Goal: Check status: Check status

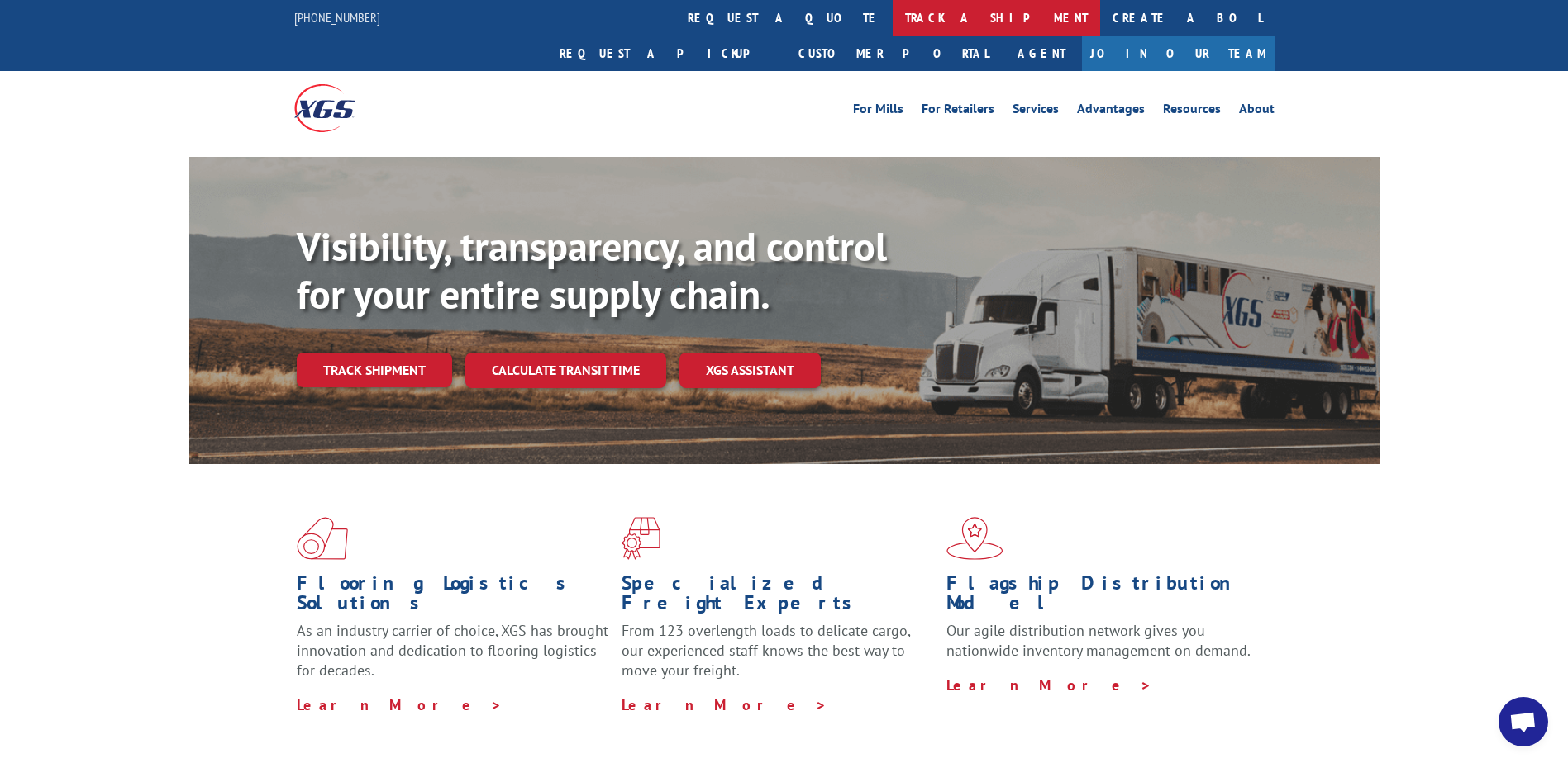
click at [893, 17] on link "track a shipment" at bounding box center [996, 18] width 208 height 36
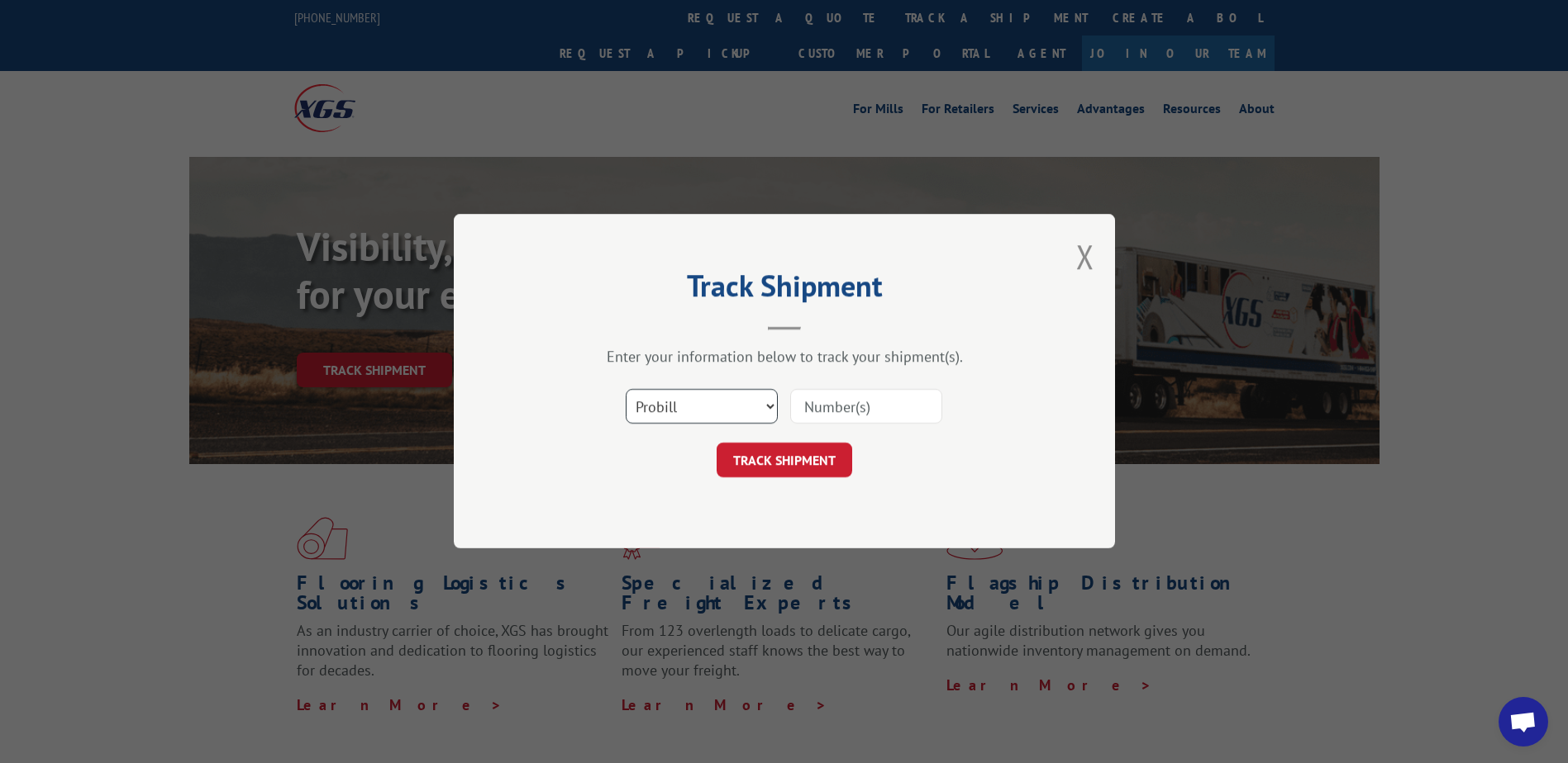
click at [765, 405] on select "Select category... Probill BOL PO" at bounding box center [701, 407] width 152 height 35
select select "bol"
click at [625, 390] on select "Select category... Probill BOL PO" at bounding box center [701, 407] width 152 height 35
click at [858, 412] on input at bounding box center [867, 407] width 152 height 35
type input "2846640"
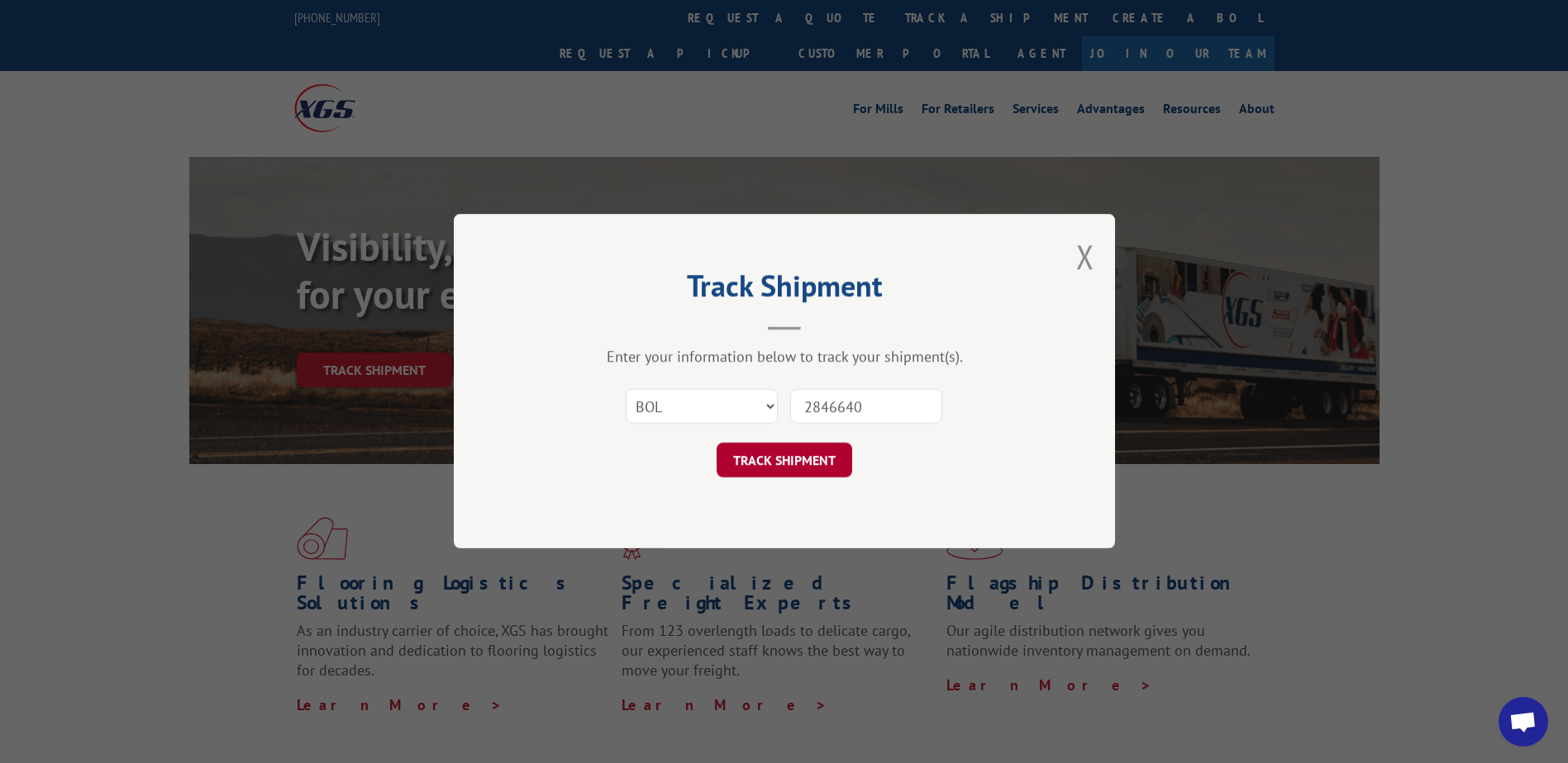
click at [826, 459] on button "TRACK SHIPMENT" at bounding box center [784, 461] width 135 height 35
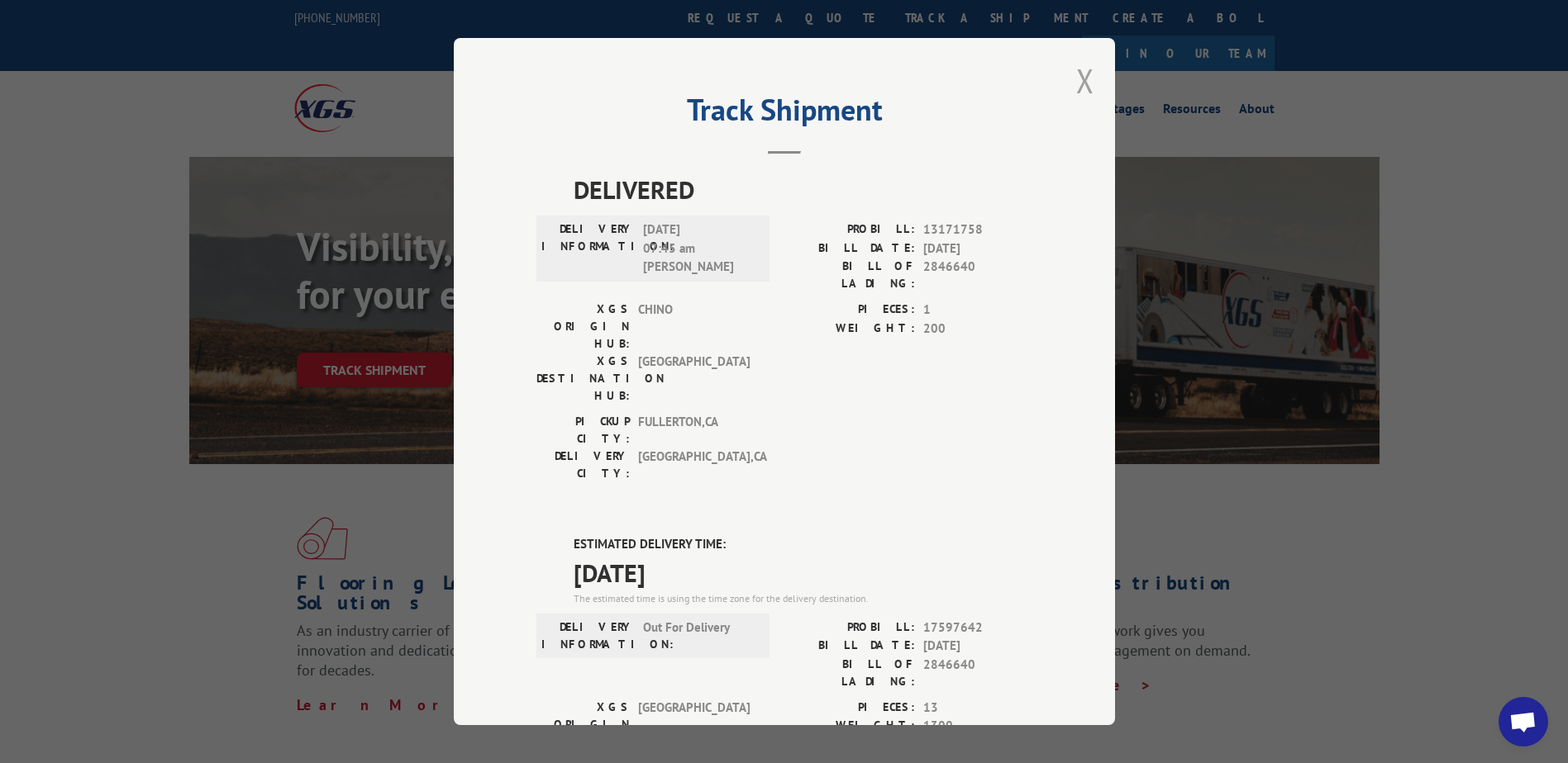
click at [1076, 80] on button "Close modal" at bounding box center [1084, 81] width 18 height 44
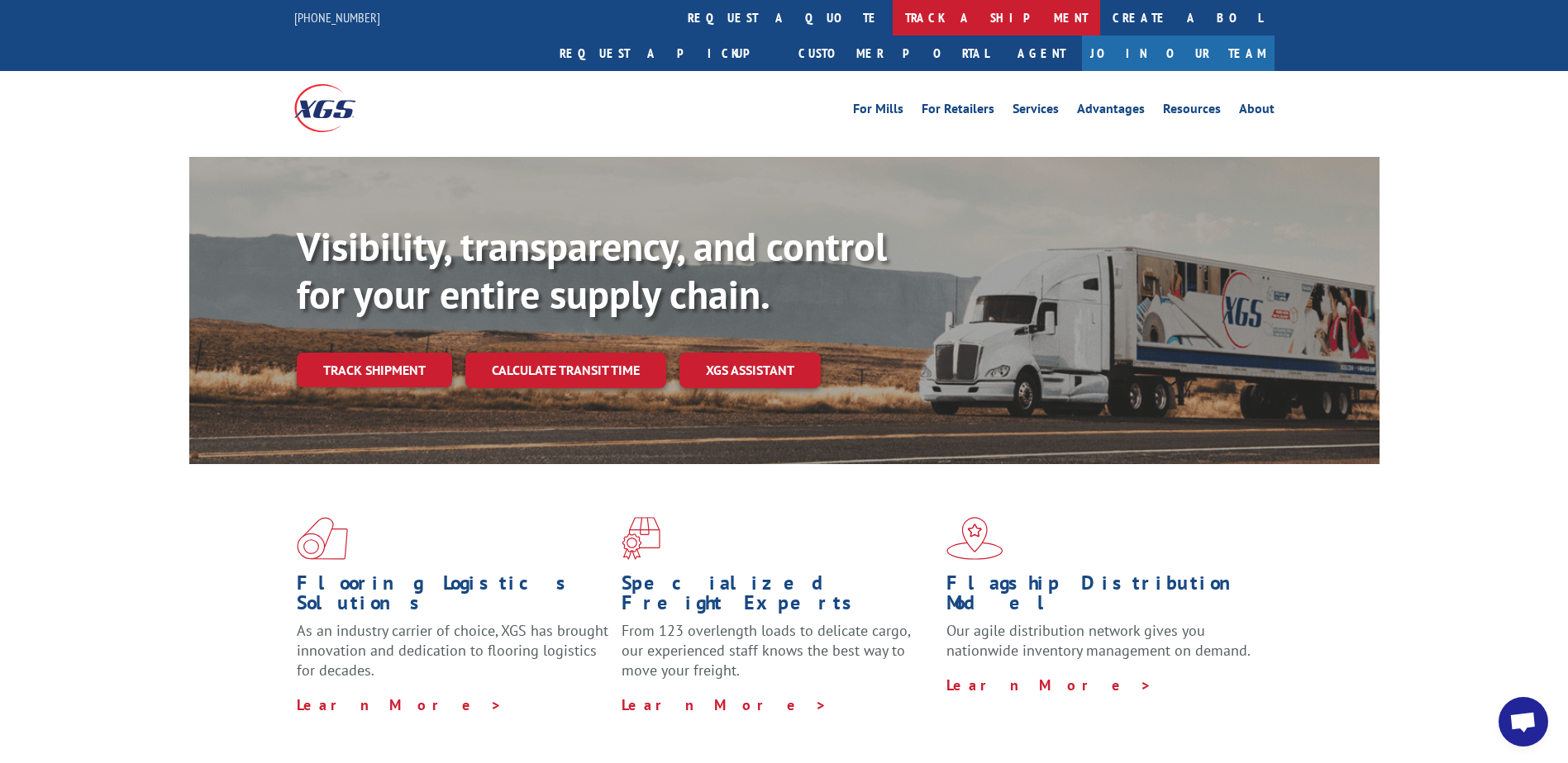
click at [893, 23] on link "track a shipment" at bounding box center [996, 18] width 208 height 36
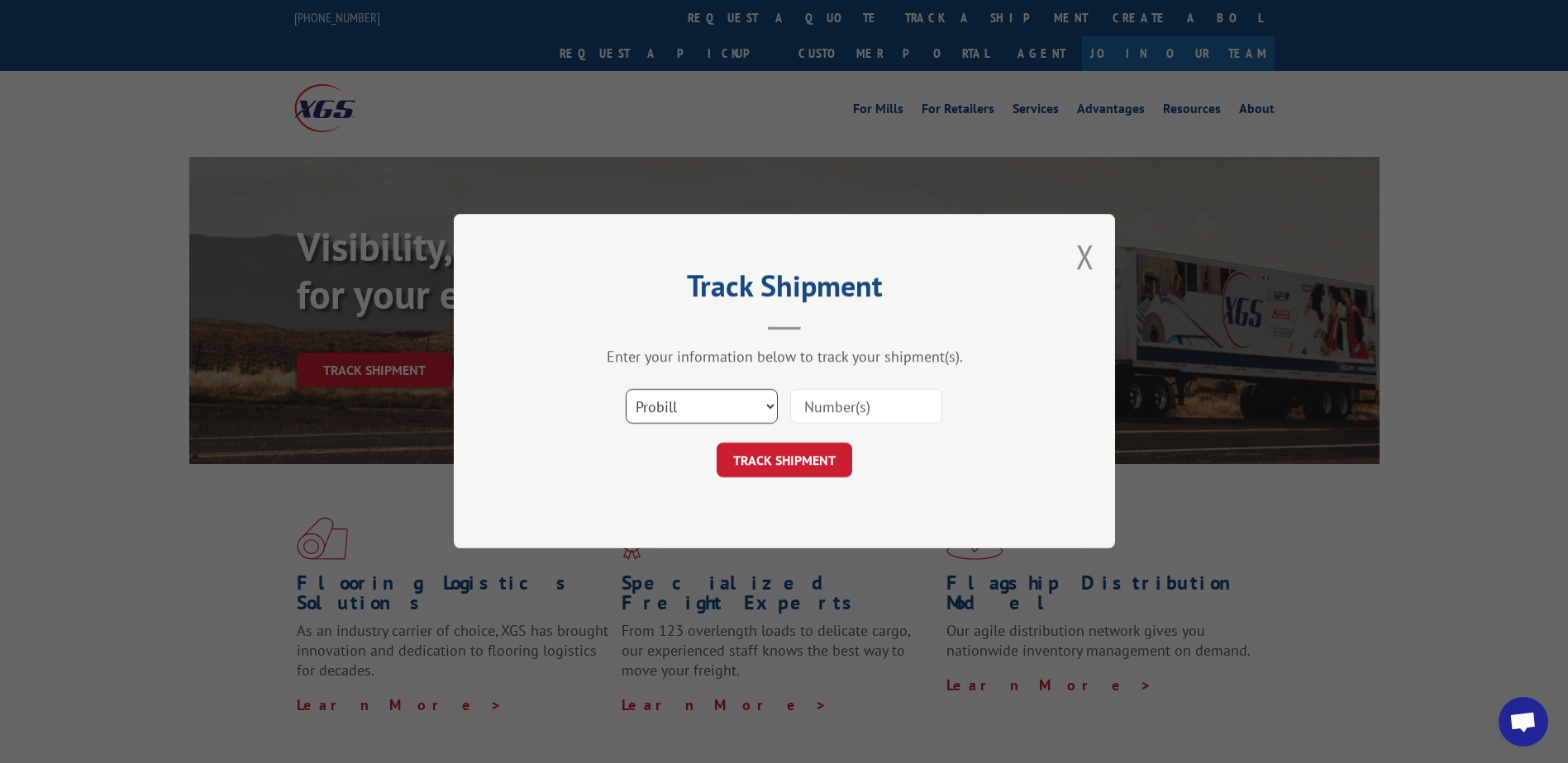
click at [763, 401] on select "Select category... Probill BOL PO" at bounding box center [701, 407] width 152 height 35
select select "bol"
click at [625, 390] on select "Select category... Probill BOL PO" at bounding box center [701, 407] width 152 height 35
click at [865, 415] on input at bounding box center [867, 407] width 152 height 35
type input "2846640"
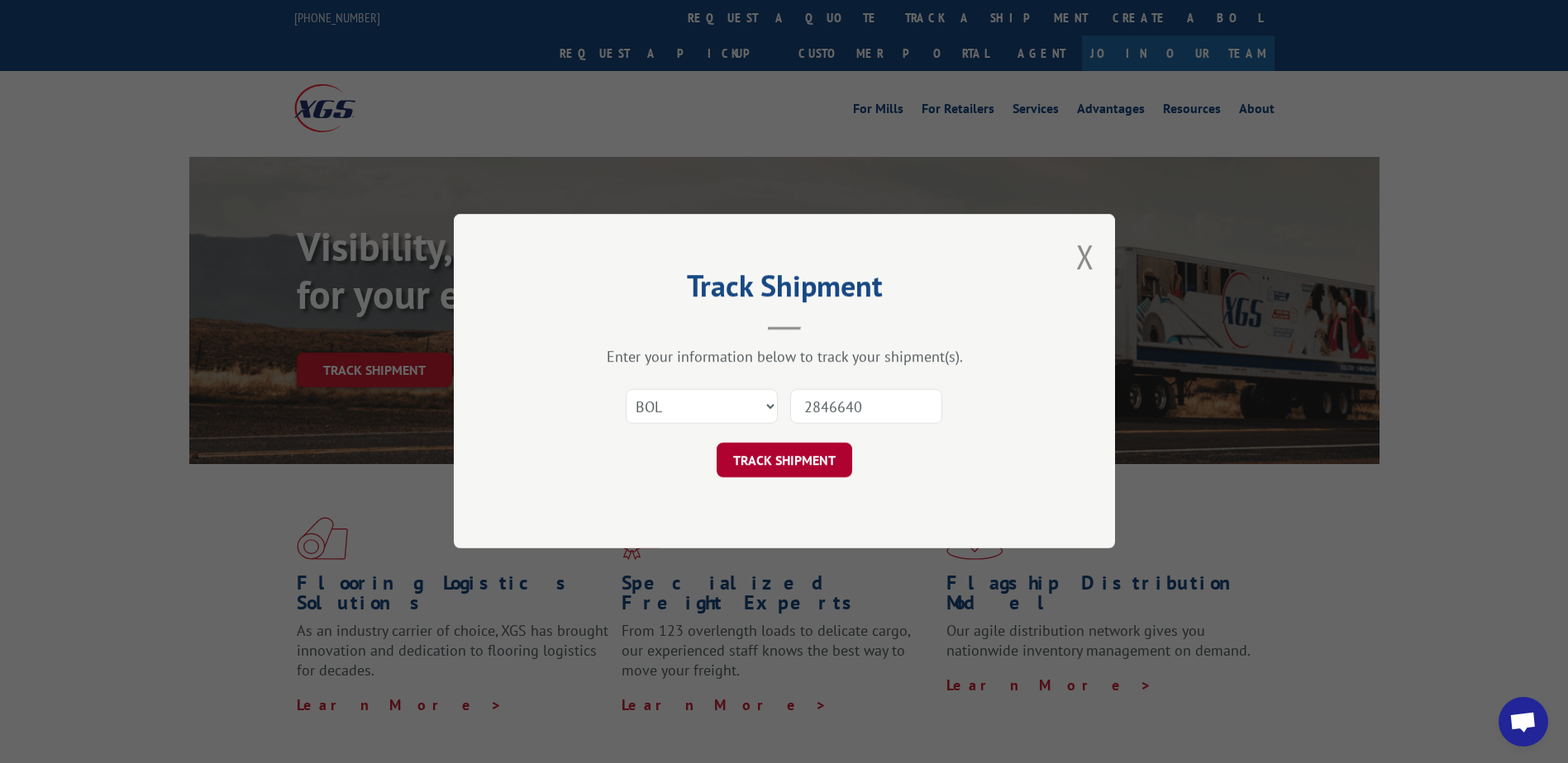
click at [822, 461] on button "TRACK SHIPMENT" at bounding box center [784, 461] width 135 height 35
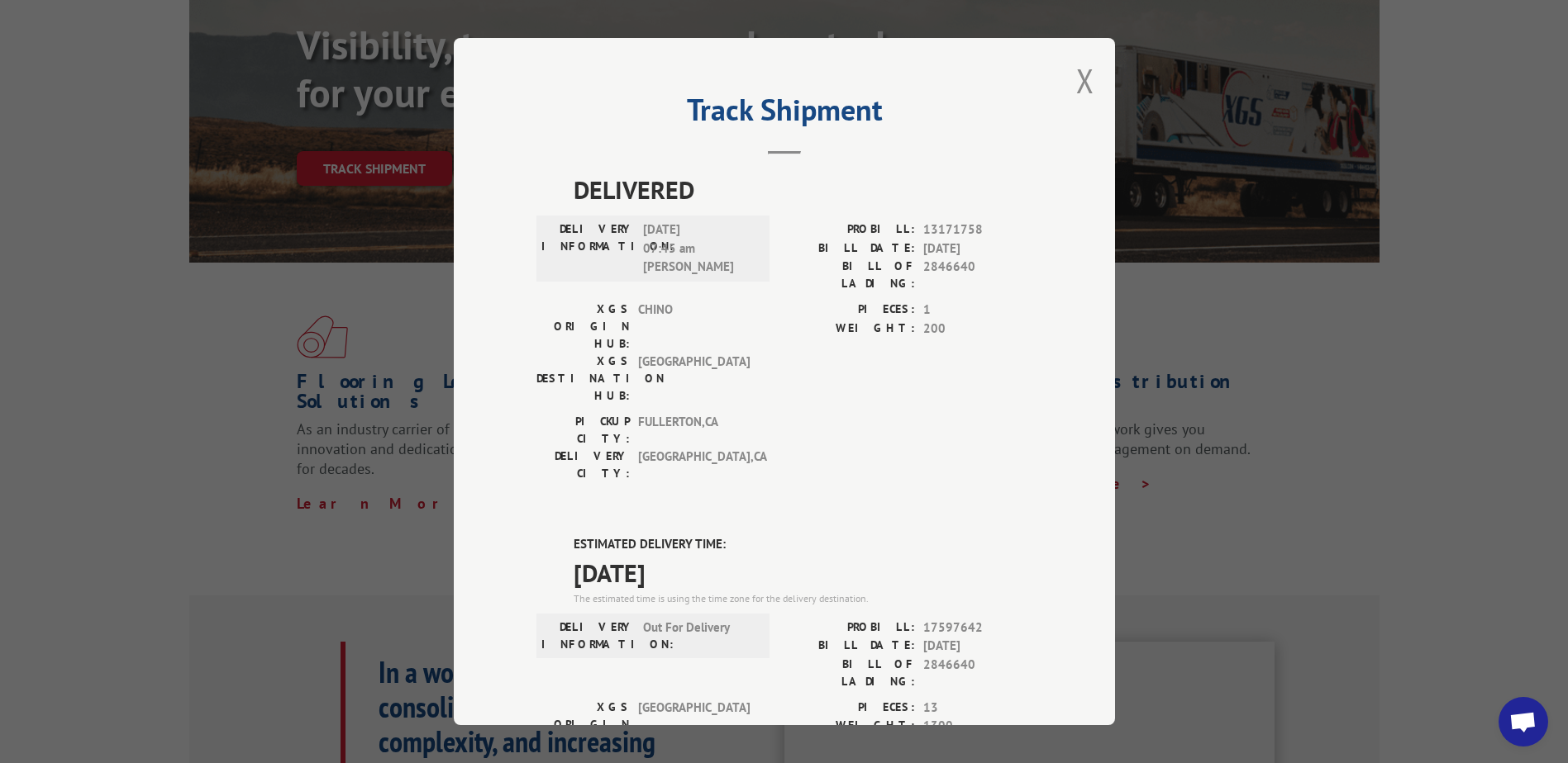
scroll to position [248, 0]
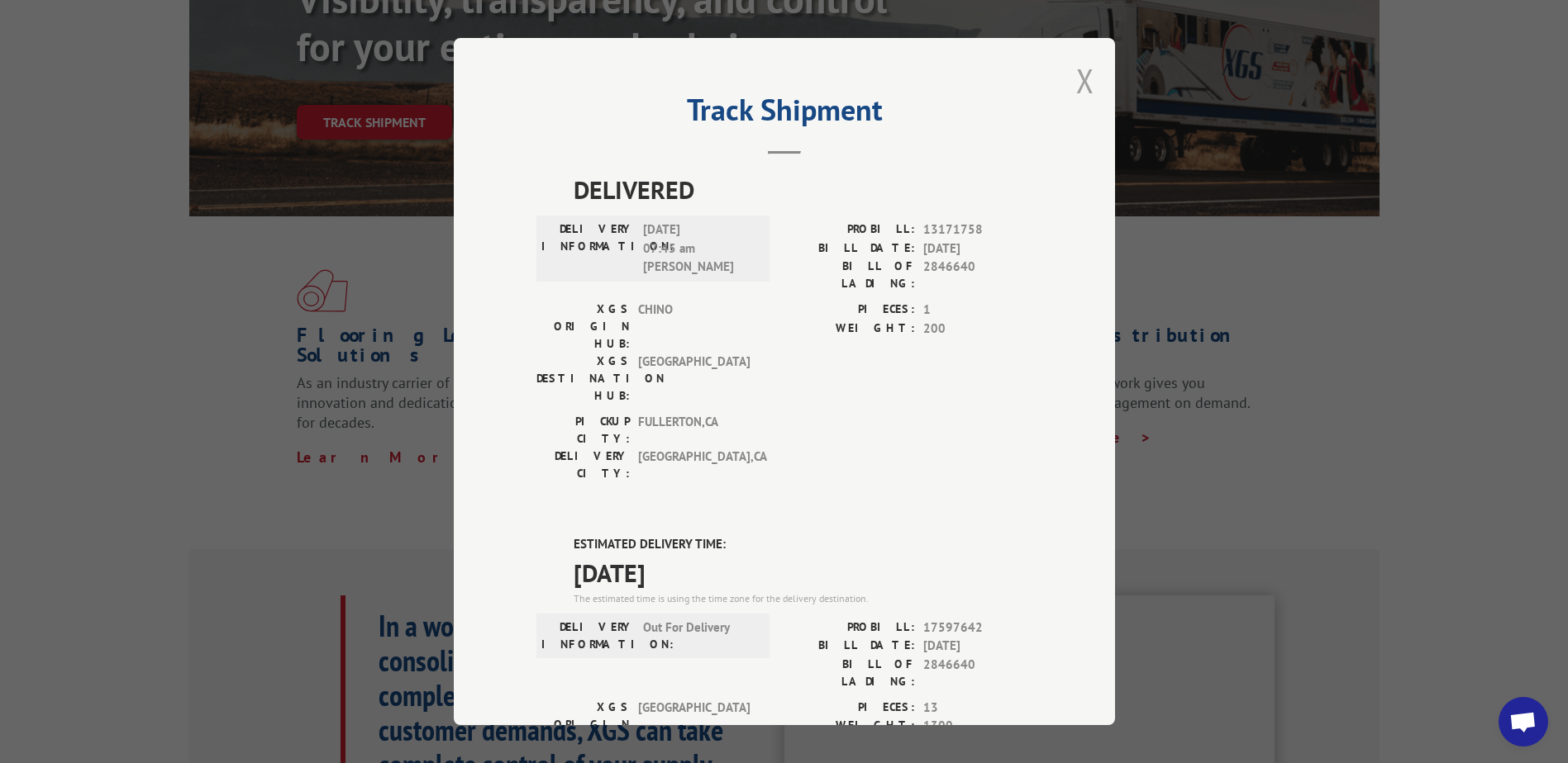
click at [1076, 80] on button "Close modal" at bounding box center [1084, 81] width 18 height 44
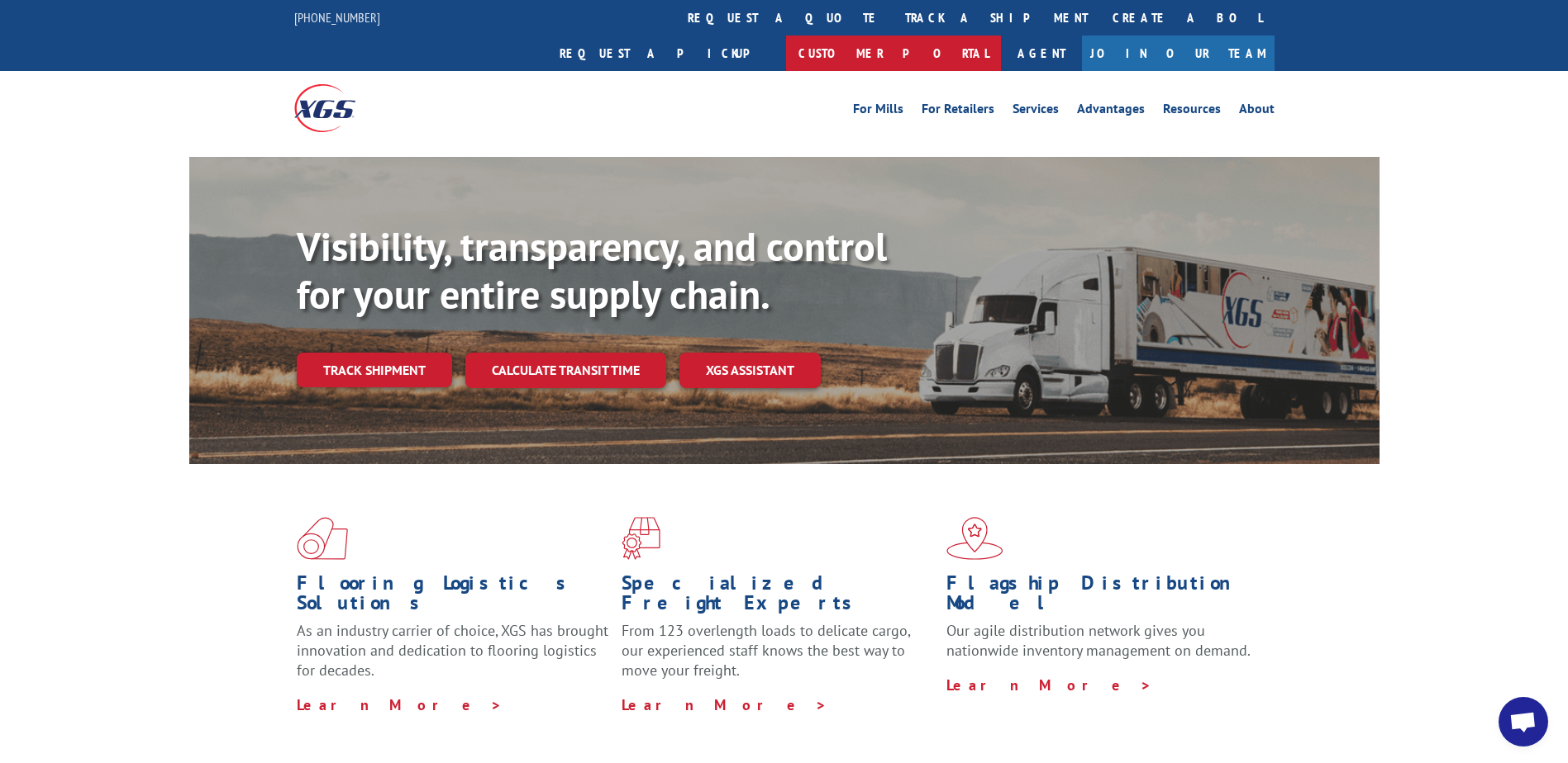
click at [1001, 36] on link "Customer Portal" at bounding box center [893, 53] width 215 height 36
